Goal: Task Accomplishment & Management: Complete application form

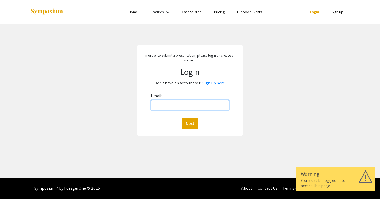
click at [164, 103] on input "Email:" at bounding box center [190, 105] width 78 height 10
type input "ipark"
click at [215, 83] on link "Sign up here." at bounding box center [214, 83] width 23 height 6
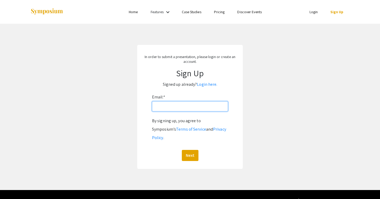
click at [176, 104] on input "Email: *" at bounding box center [190, 106] width 76 height 10
type input "[EMAIL_ADDRESS][DOMAIN_NAME]"
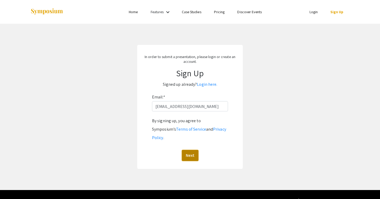
click at [184, 150] on button "Next" at bounding box center [190, 155] width 17 height 11
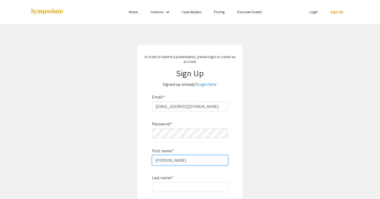
type input "[PERSON_NAME]"
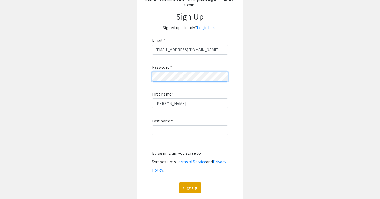
scroll to position [57, 0]
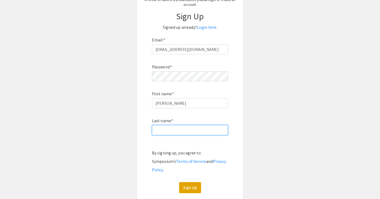
click at [189, 131] on input "Last name: *" at bounding box center [190, 130] width 76 height 10
type input "Park"
click at [185, 185] on div "In order to submit a presentation, please login or create an account. Sign Up S…" at bounding box center [190, 94] width 106 height 213
click at [185, 182] on button "Sign Up" at bounding box center [190, 187] width 22 height 11
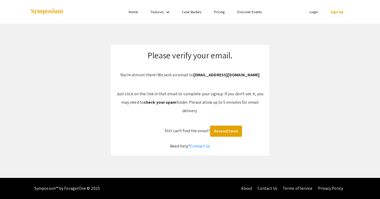
scroll to position [0, 0]
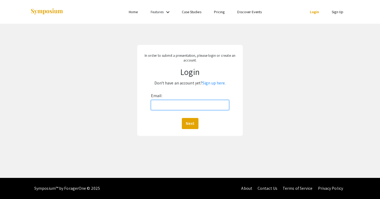
click at [177, 106] on input "Email:" at bounding box center [190, 105] width 78 height 10
type input "[EMAIL_ADDRESS][DOMAIN_NAME]"
click at [193, 123] on button "Next" at bounding box center [190, 123] width 17 height 11
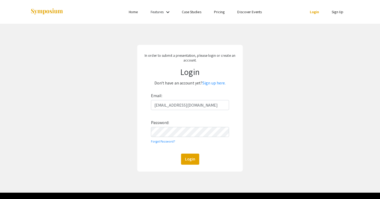
click at [189, 167] on div "In order to submit a presentation, please login or create an account. Login Don…" at bounding box center [190, 108] width 106 height 127
click at [189, 160] on button "Login" at bounding box center [190, 159] width 18 height 11
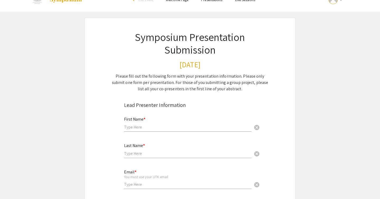
scroll to position [13, 0]
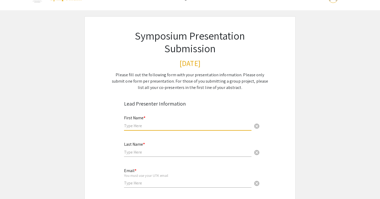
click at [163, 128] on input "text" at bounding box center [188, 126] width 128 height 6
type input "[PERSON_NAME]"
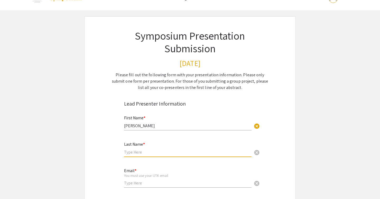
click at [133, 151] on input "text" at bounding box center [188, 152] width 128 height 6
type input "Park"
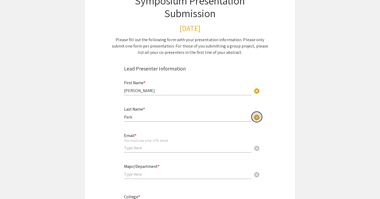
scroll to position [49, 0]
click at [135, 152] on div "Email * You must use your UTK email cancel" at bounding box center [188, 140] width 128 height 25
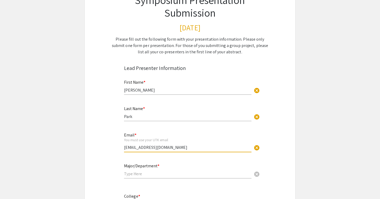
type input "[EMAIL_ADDRESS][DOMAIN_NAME]"
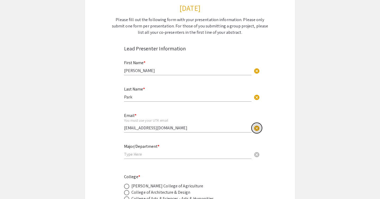
scroll to position [79, 0]
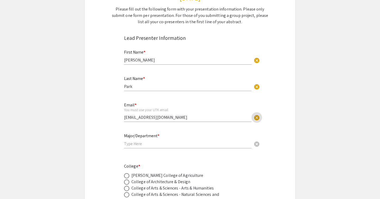
click at [137, 146] on input "text" at bounding box center [188, 144] width 128 height 6
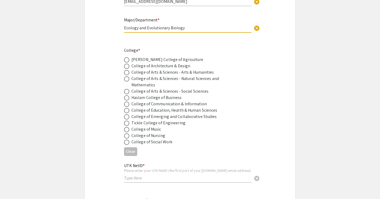
scroll to position [200, 0]
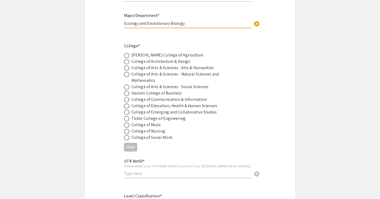
type input "Ecology and Evolutionary Biology"
click at [156, 68] on div "College of Arts & Sciences - Arts & Humanities" at bounding box center [173, 68] width 83 height 6
click at [128, 70] on span at bounding box center [126, 67] width 5 height 5
click at [128, 70] on input "radio" at bounding box center [126, 67] width 5 height 5
radio input "true"
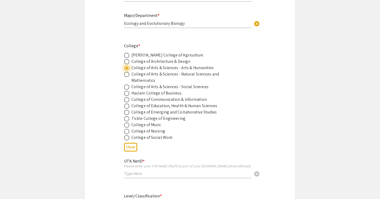
click at [127, 77] on span at bounding box center [126, 74] width 5 height 5
click at [127, 77] on input "radio" at bounding box center [126, 74] width 5 height 5
radio input "true"
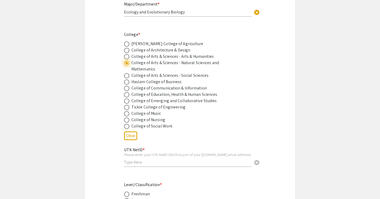
scroll to position [212, 0]
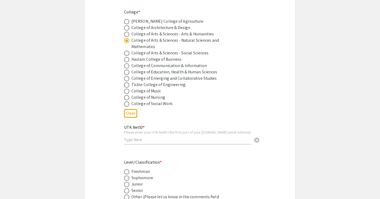
scroll to position [236, 0]
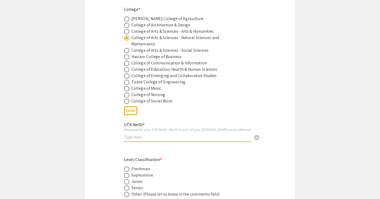
click at [129, 136] on input "text" at bounding box center [188, 137] width 128 height 6
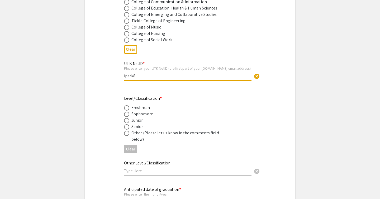
scroll to position [303, 0]
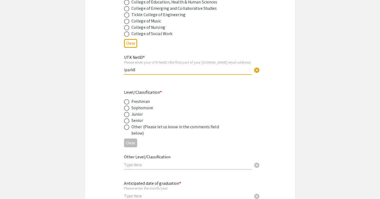
type input "ipark8"
click at [136, 115] on div "Junior" at bounding box center [138, 114] width 12 height 6
click at [129, 115] on span at bounding box center [126, 114] width 5 height 5
click at [129, 115] on input "radio" at bounding box center [126, 114] width 5 height 5
radio input "true"
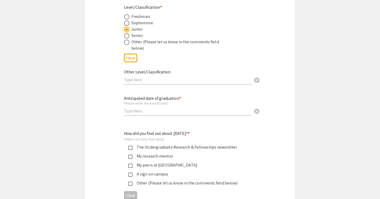
scroll to position [389, 0]
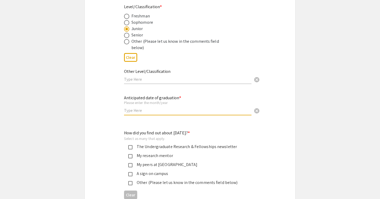
click at [138, 110] on input "text" at bounding box center [188, 111] width 128 height 6
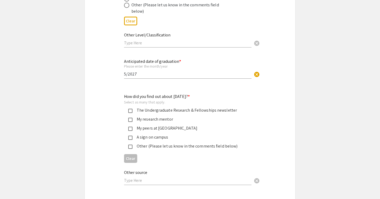
scroll to position [432, 0]
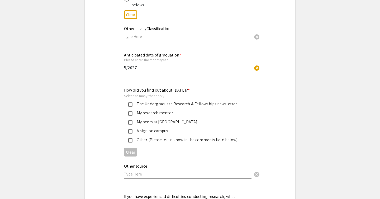
click at [123, 69] on div "Anticipated date of graduation * Please enter the month/year 5/2027 cancel This…" at bounding box center [190, 65] width 140 height 27
click at [125, 70] on input "5/2027" at bounding box center [188, 68] width 128 height 6
type input "05/2027"
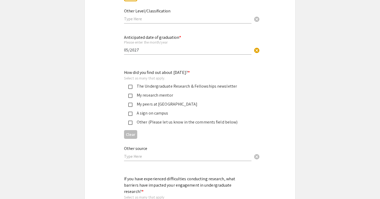
scroll to position [451, 0]
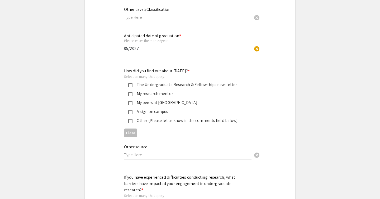
click at [139, 97] on div "My research mentor" at bounding box center [188, 94] width 111 height 6
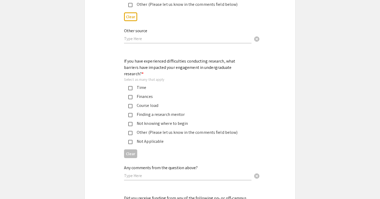
scroll to position [581, 0]
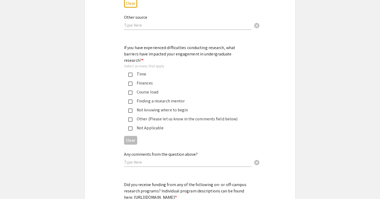
click at [144, 125] on div "Not Applicable" at bounding box center [188, 128] width 111 height 6
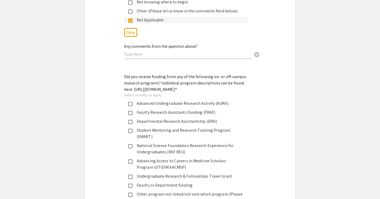
scroll to position [696, 0]
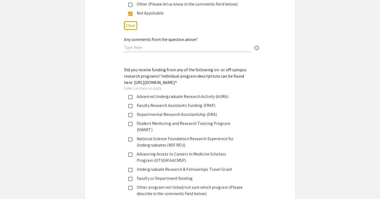
click at [138, 96] on div "Advanced Undergraduate Research Activity (AURA)" at bounding box center [188, 96] width 111 height 6
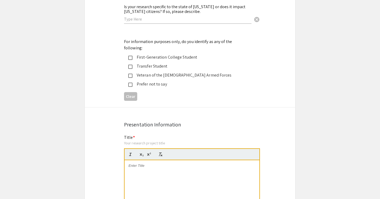
scroll to position [945, 0]
click at [157, 62] on div "Transfer Student" at bounding box center [188, 65] width 111 height 6
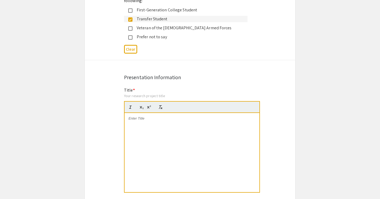
scroll to position [1014, 0]
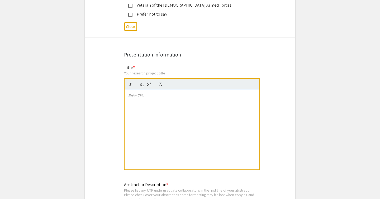
click at [150, 95] on div at bounding box center [192, 129] width 135 height 79
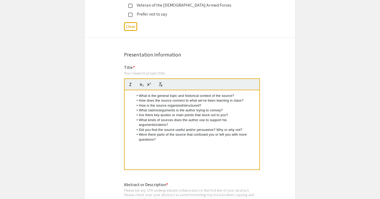
scroll to position [0, 0]
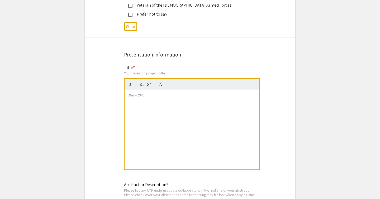
click at [177, 97] on div at bounding box center [192, 129] width 135 height 79
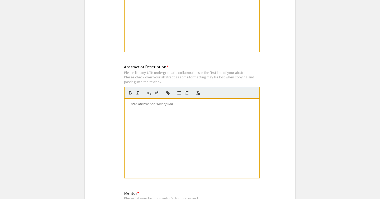
scroll to position [1133, 0]
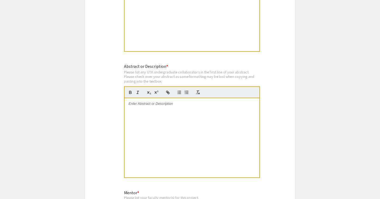
click at [185, 116] on div at bounding box center [192, 137] width 135 height 79
click at [170, 100] on div at bounding box center [192, 137] width 135 height 79
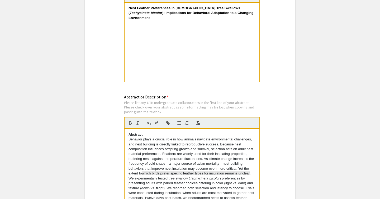
scroll to position [30, 0]
click at [221, 153] on p "Behavior plays a crucial role in how animals navigate environmental challenges,…" at bounding box center [192, 187] width 127 height 102
click at [220, 165] on p "Behavior plays a crucial role in how animals navigate environmental challenges,…" at bounding box center [192, 187] width 127 height 102
click at [220, 160] on p "Behavior plays a crucial role in how animals navigate environmental challenges,…" at bounding box center [192, 187] width 127 height 102
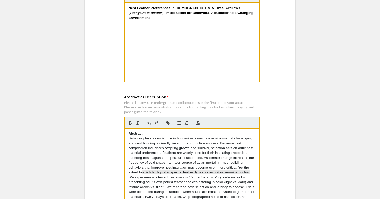
click at [174, 138] on p "Behavior plays a crucial role in how animals navigate environmental challenges,…" at bounding box center [192, 187] width 127 height 102
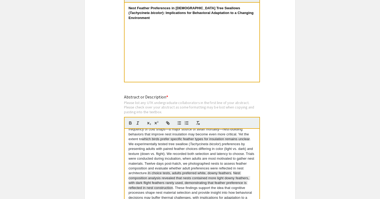
click at [215, 171] on span "In choice tests, adults preferred white, downy feathers." at bounding box center [190, 173] width 85 height 4
click at [204, 171] on span "In choice tests, adults preferred white, downy feathers." at bounding box center [190, 173] width 85 height 4
click at [182, 151] on p "Behavior plays a crucial role in how animals navigate environmental challenges,…" at bounding box center [192, 154] width 127 height 102
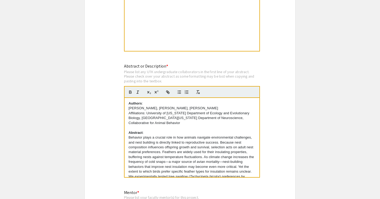
scroll to position [1135, 0]
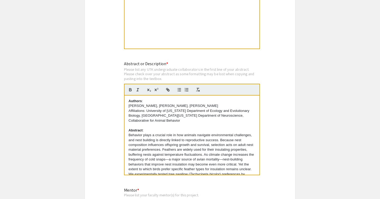
drag, startPoint x: 146, startPoint y: 119, endPoint x: 114, endPoint y: 116, distance: 31.9
click at [155, 133] on p "Behavior plays a crucial role in how animals navigate environmental challenges,…" at bounding box center [192, 184] width 127 height 102
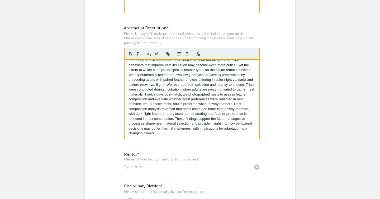
scroll to position [1177, 0]
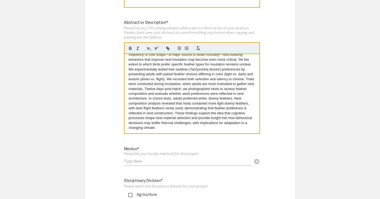
click at [222, 158] on input "text" at bounding box center [188, 161] width 128 height 6
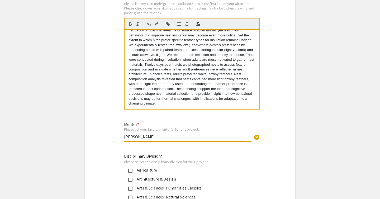
type input "[PERSON_NAME]"
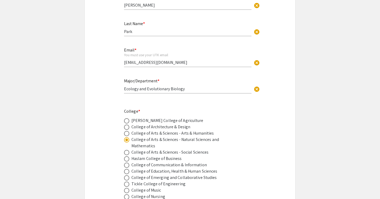
scroll to position [118, 0]
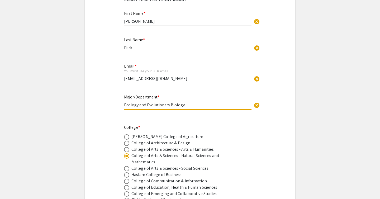
drag, startPoint x: 186, startPoint y: 106, endPoint x: 109, endPoint y: 105, distance: 77.9
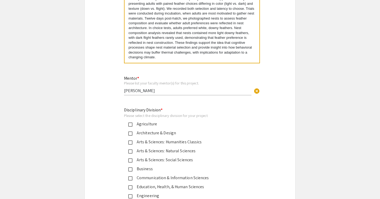
scroll to position [1250, 0]
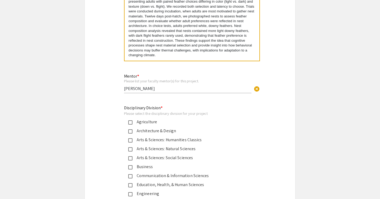
type input "Neuroscience"
click at [144, 146] on div "Arts & Sciences: Natural Sciences" at bounding box center [188, 149] width 111 height 6
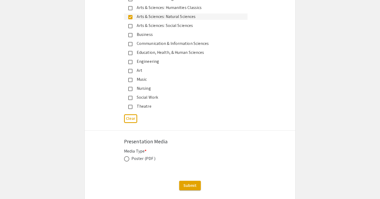
scroll to position [1403, 0]
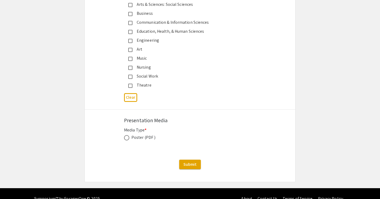
click at [146, 134] on div "Poster (PDF )" at bounding box center [144, 137] width 24 height 6
click at [129, 135] on span at bounding box center [126, 137] width 5 height 5
click at [129, 135] on input "radio" at bounding box center [126, 137] width 5 height 5
radio input "true"
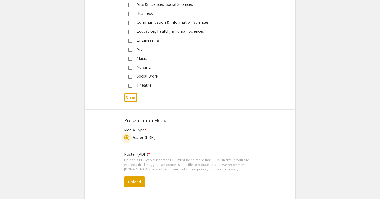
scroll to position [1428, 0]
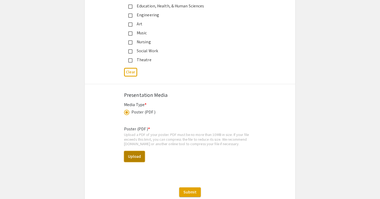
click at [144, 151] on button "Upload" at bounding box center [134, 156] width 21 height 11
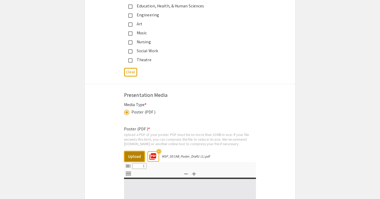
select select "custom"
type input "0"
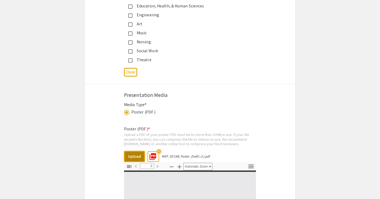
select select "custom"
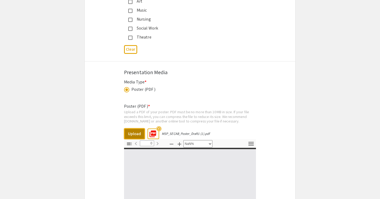
type input "1"
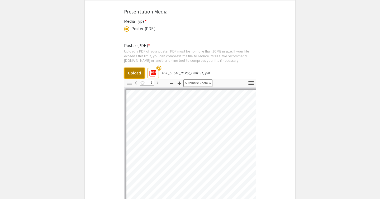
scroll to position [1522, 0]
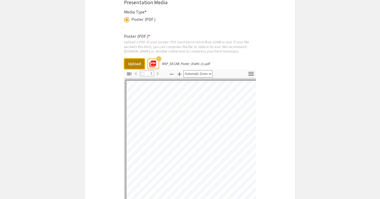
select select "auto"
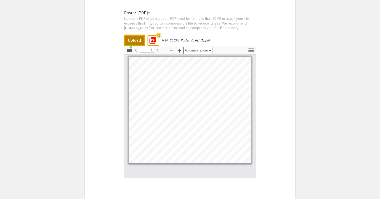
scroll to position [1594, 0]
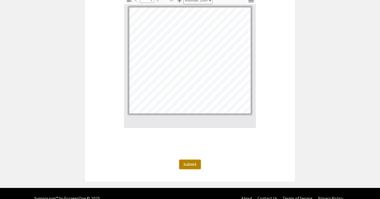
click at [195, 162] on span "Submit" at bounding box center [190, 165] width 13 height 6
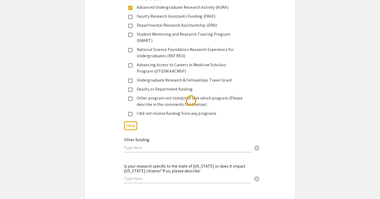
scroll to position [0, 0]
